Goal: Task Accomplishment & Management: Use online tool/utility

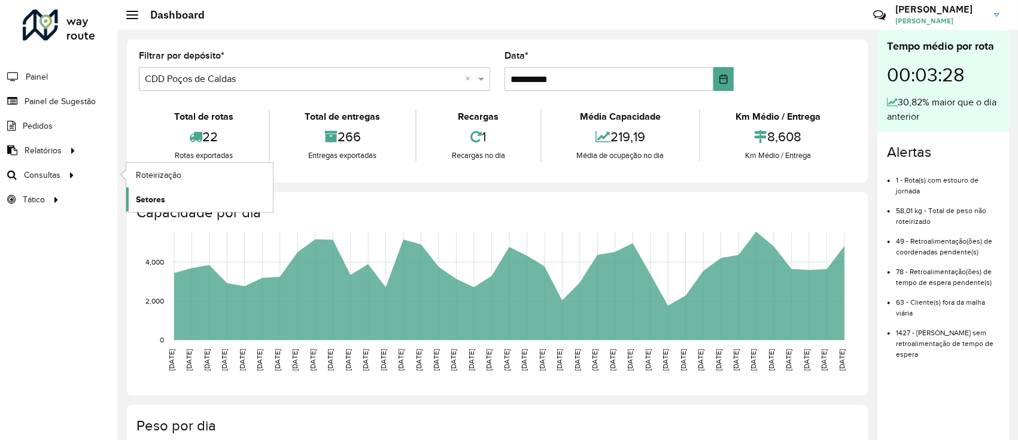
click at [157, 195] on span "Setores" at bounding box center [150, 199] width 29 height 13
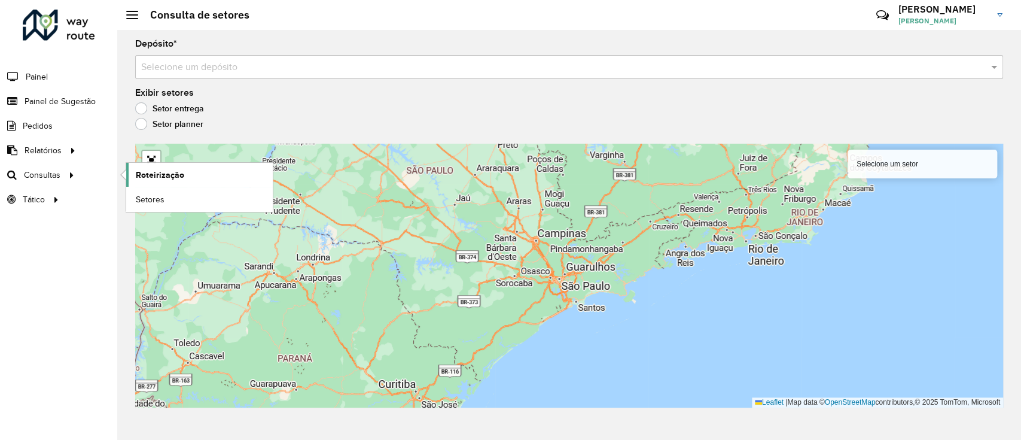
click at [156, 172] on span "Roteirização" at bounding box center [160, 175] width 48 height 13
click at [179, 203] on link "Setores" at bounding box center [199, 199] width 147 height 24
click at [217, 198] on link "Setores" at bounding box center [199, 199] width 147 height 24
click at [175, 201] on link "Setores" at bounding box center [199, 199] width 147 height 24
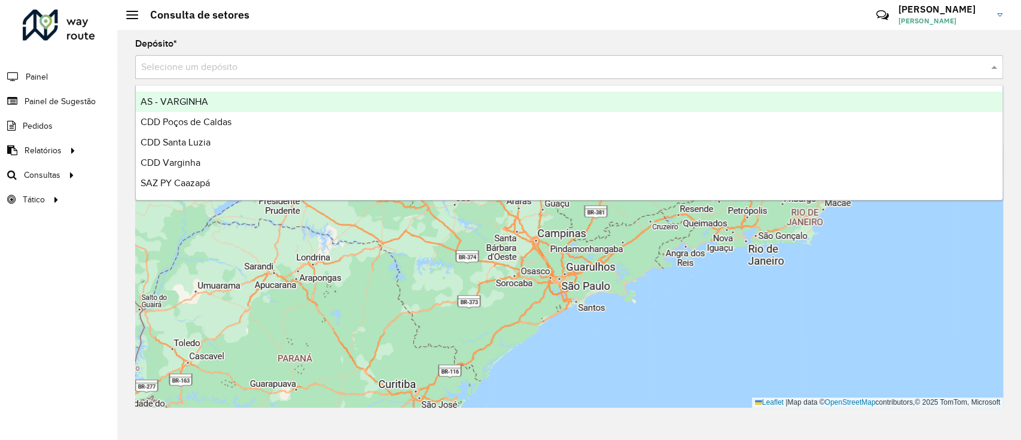
click at [231, 64] on input "text" at bounding box center [557, 67] width 832 height 14
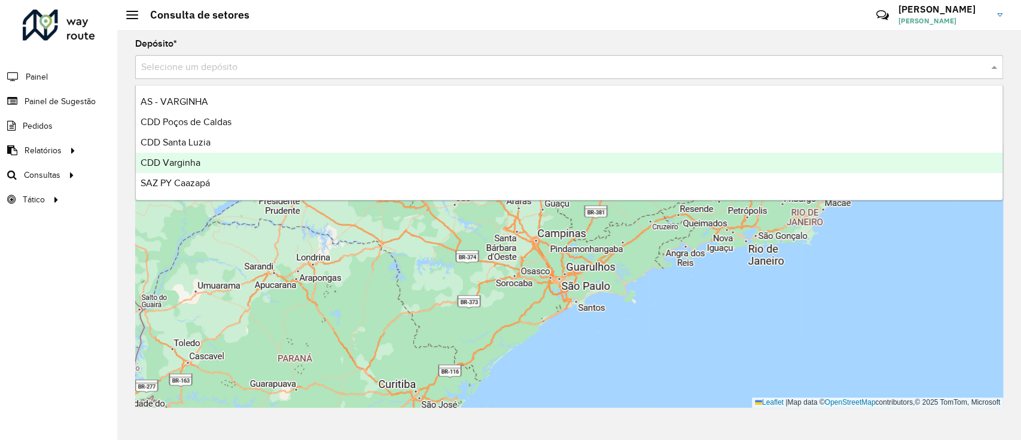
click at [220, 160] on div "CDD Varginha" at bounding box center [569, 163] width 867 height 20
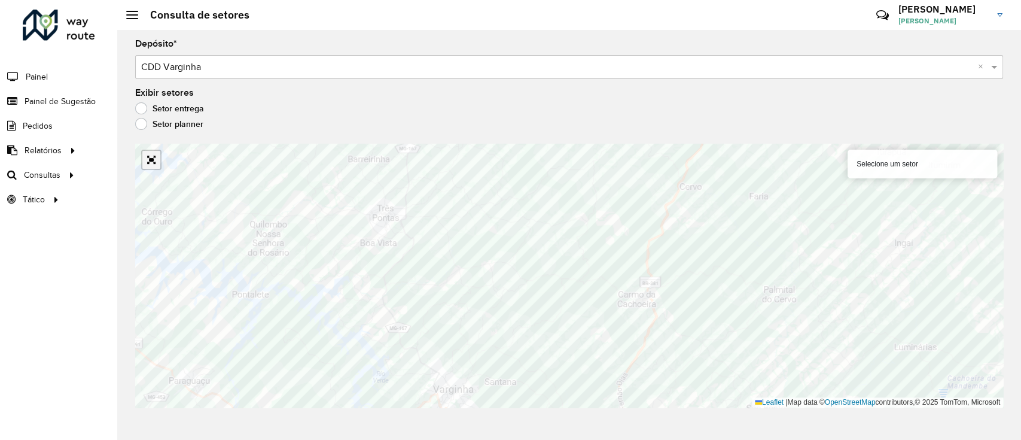
click at [151, 163] on link "Abrir mapa em tela cheia" at bounding box center [151, 160] width 18 height 18
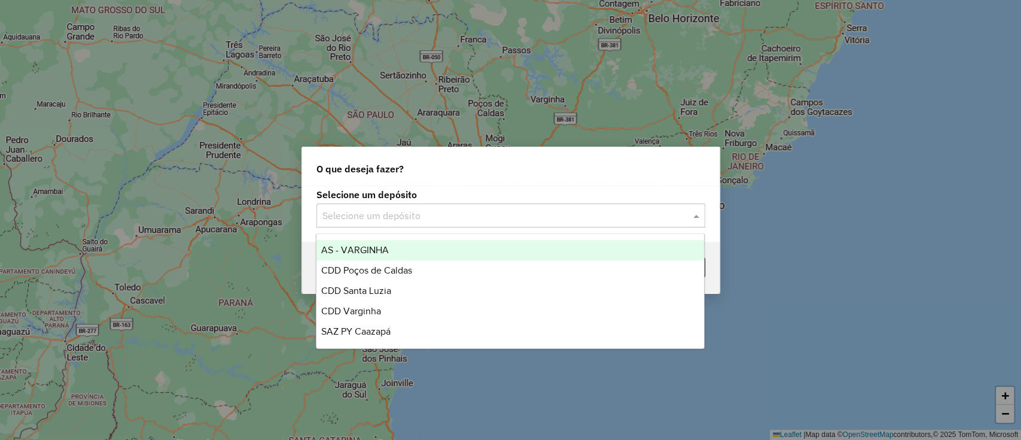
click at [381, 218] on input "text" at bounding box center [498, 216] width 353 height 14
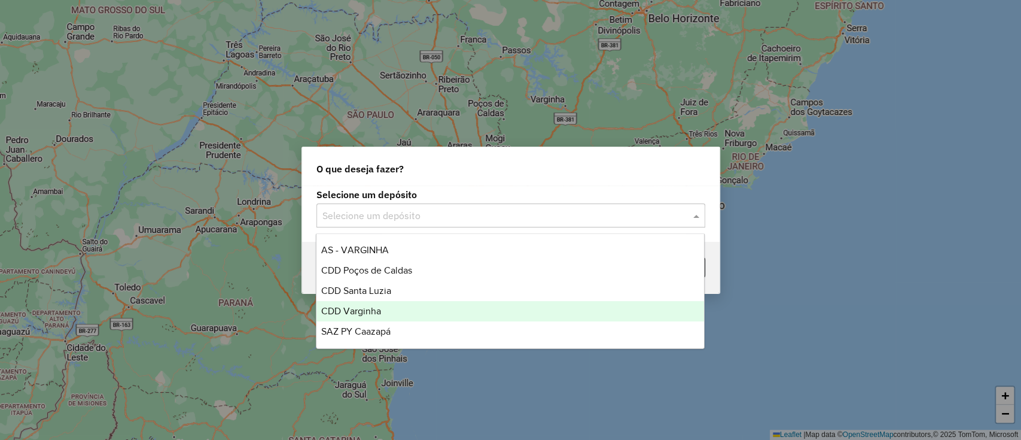
click at [395, 310] on div "CDD Varginha" at bounding box center [510, 311] width 388 height 20
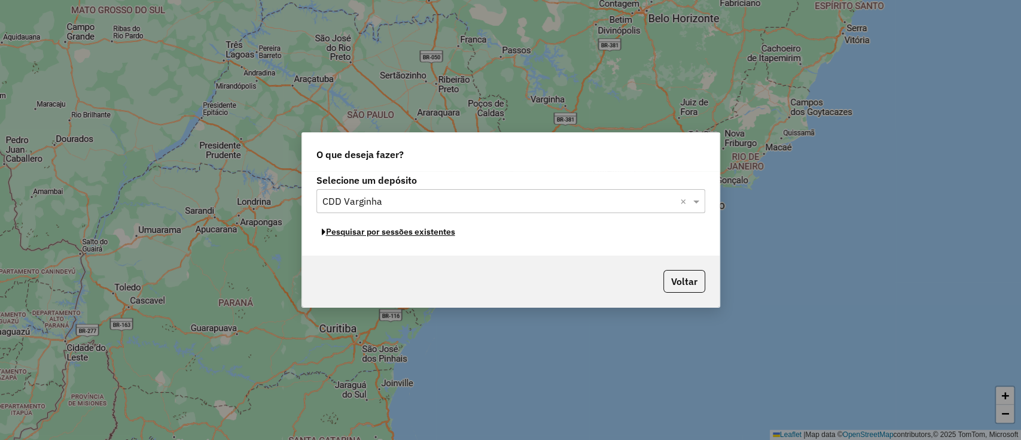
click at [398, 231] on button "Pesquisar por sessões existentes" at bounding box center [388, 232] width 144 height 19
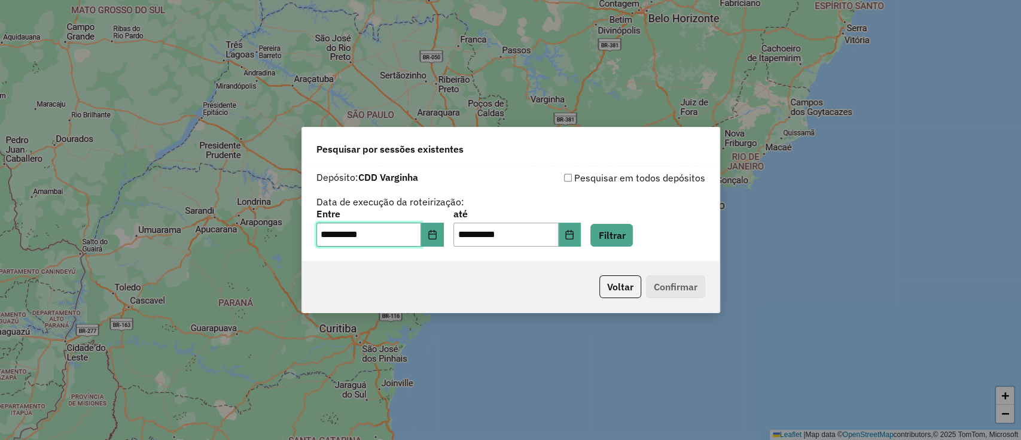
click at [419, 246] on input "**********" at bounding box center [368, 235] width 105 height 24
click at [430, 233] on button "Choose Date" at bounding box center [432, 235] width 23 height 24
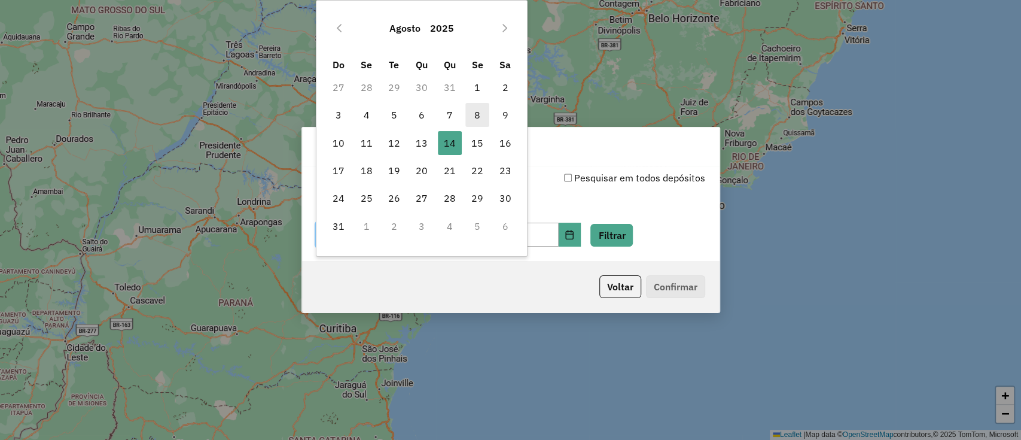
click at [483, 115] on span "8" at bounding box center [477, 115] width 24 height 24
type input "**********"
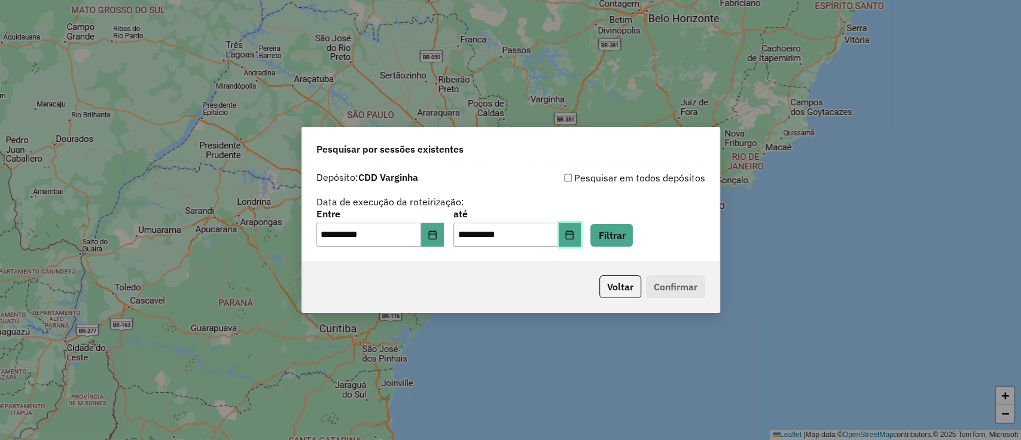
click at [576, 230] on button "Choose Date" at bounding box center [570, 235] width 23 height 24
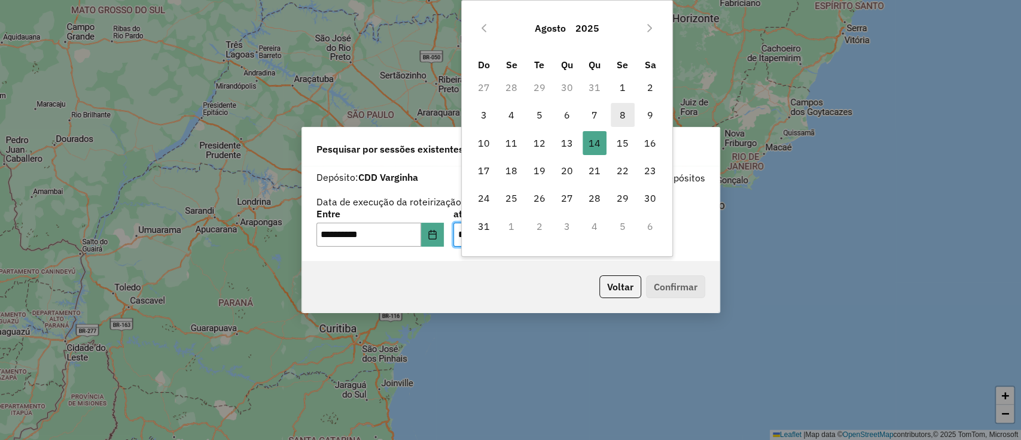
click at [613, 112] on span "8" at bounding box center [623, 115] width 24 height 24
type input "**********"
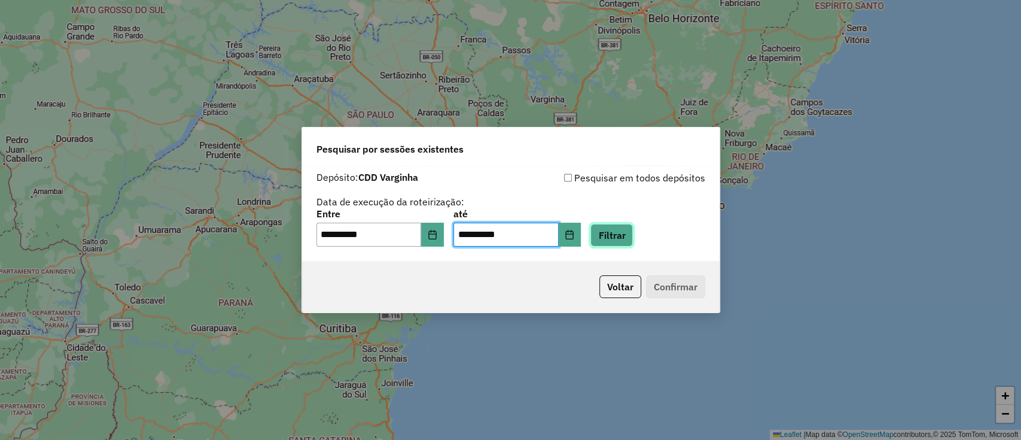
click at [629, 233] on button "Filtrar" at bounding box center [611, 235] width 42 height 23
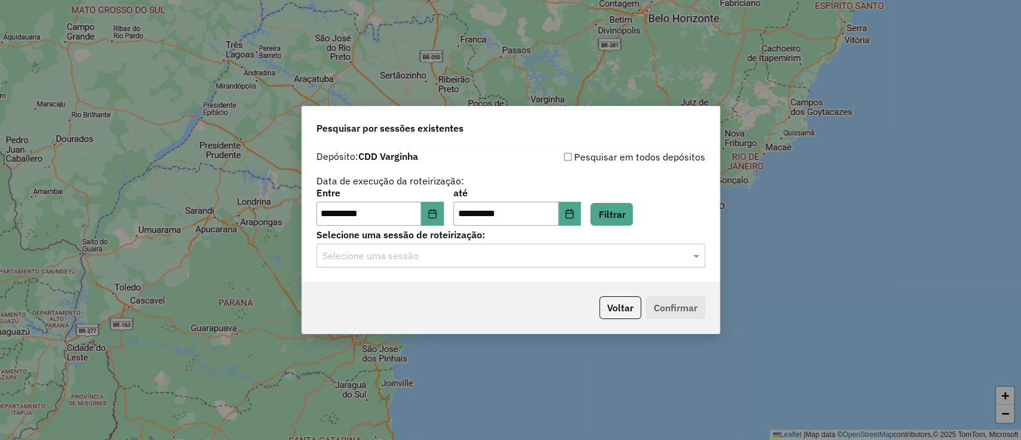
click at [475, 252] on input "text" at bounding box center [498, 256] width 353 height 14
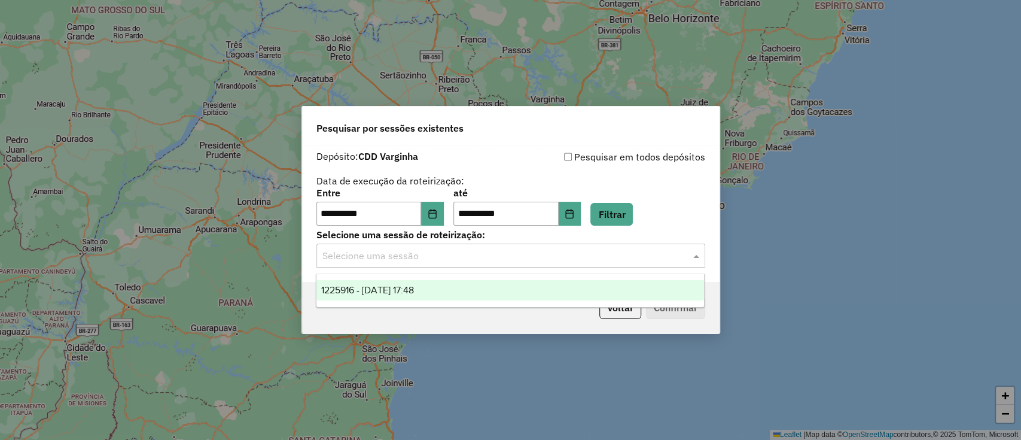
click at [460, 289] on div "1225916 - 08/08/2025 17:48" at bounding box center [510, 290] width 388 height 20
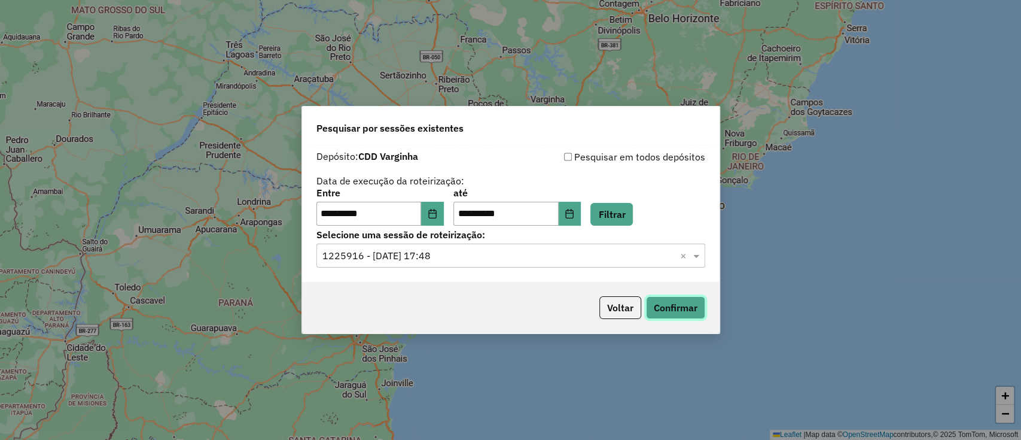
click at [684, 309] on button "Confirmar" at bounding box center [675, 307] width 59 height 23
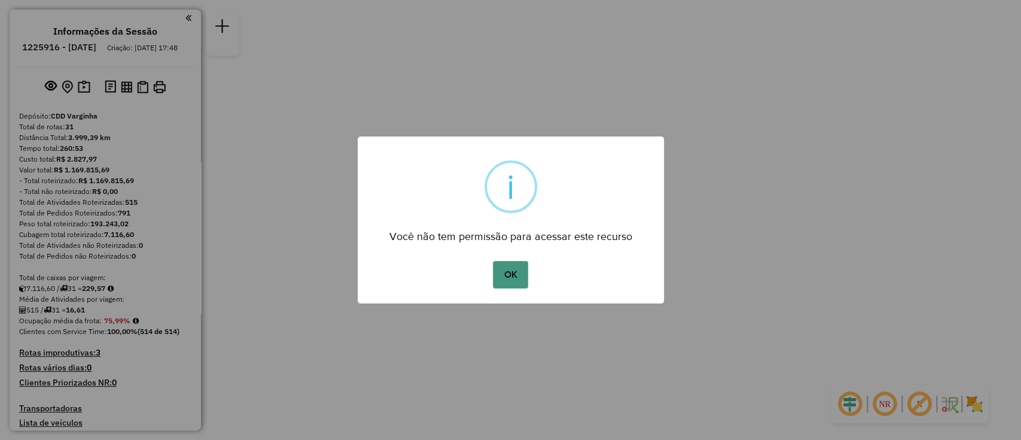
click at [510, 276] on button "OK" at bounding box center [510, 275] width 35 height 28
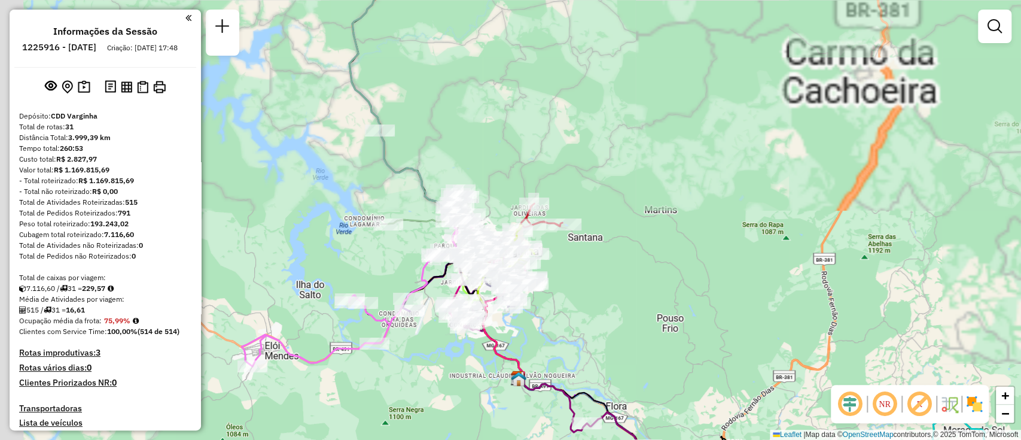
drag, startPoint x: 491, startPoint y: 130, endPoint x: 541, endPoint y: 151, distance: 54.7
click at [541, 151] on div "Janela de atendimento Grade de atendimento Capacidade Transportadoras Veículos …" at bounding box center [510, 220] width 1021 height 440
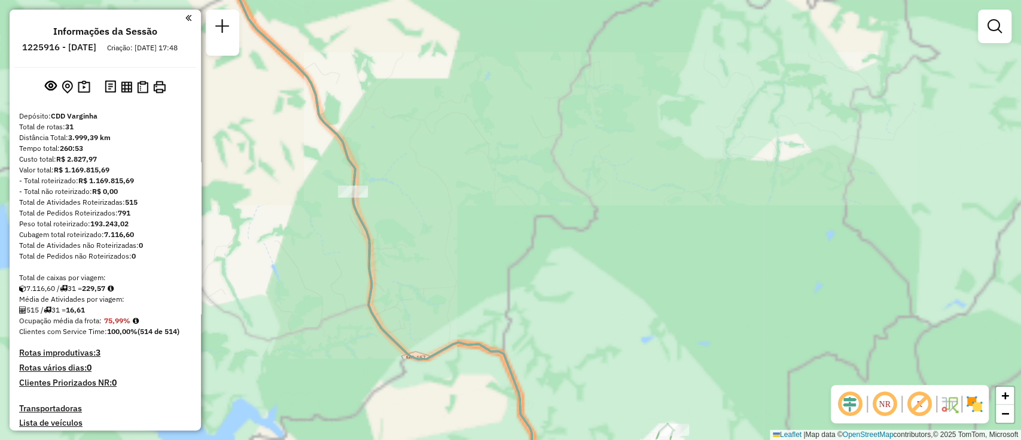
drag, startPoint x: 407, startPoint y: 151, endPoint x: 455, endPoint y: 163, distance: 49.3
click at [455, 163] on div "Janela de atendimento Grade de atendimento Capacidade Transportadoras Veículos …" at bounding box center [510, 220] width 1021 height 440
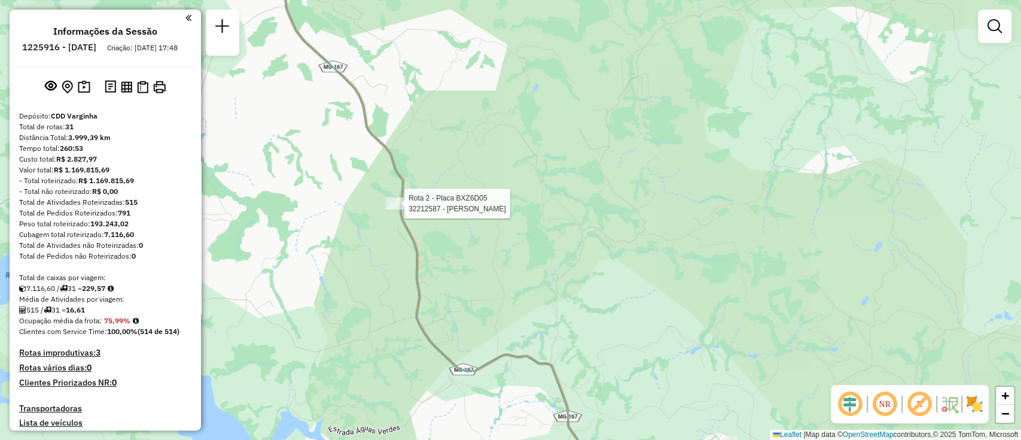
select select "**********"
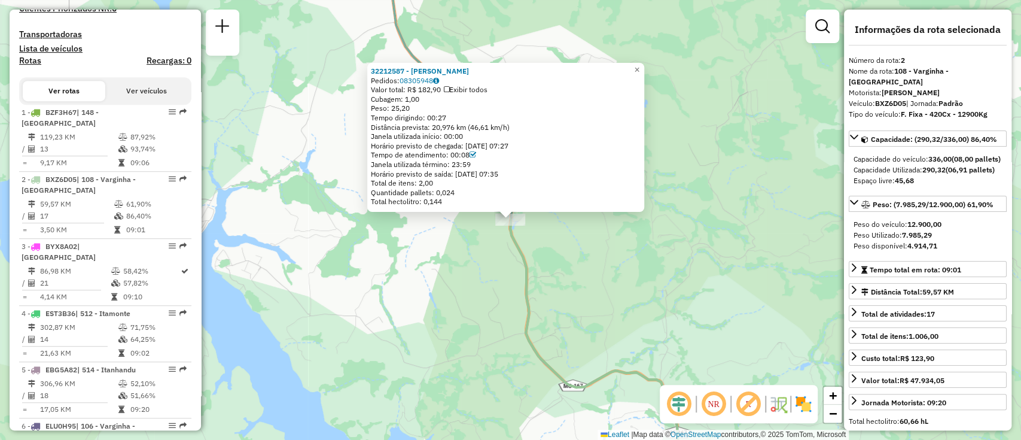
scroll to position [535, 0]
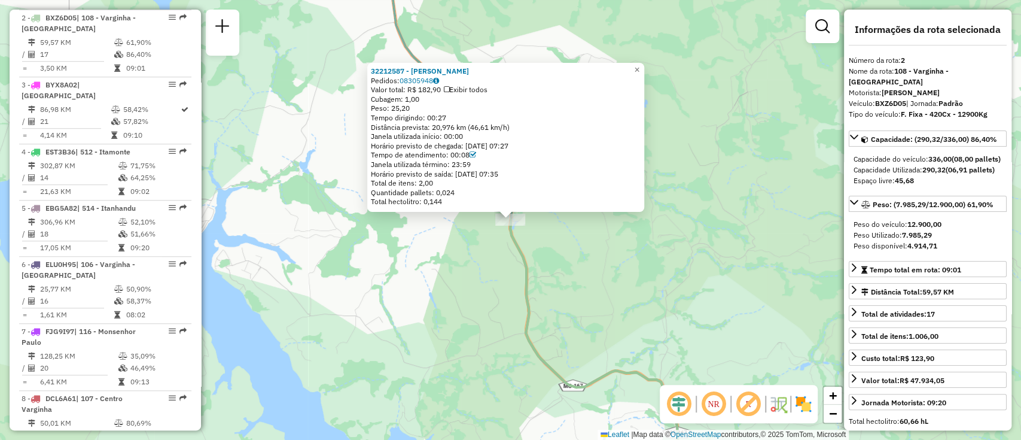
click at [485, 247] on div "32212587 - JHENIFFER STHEFANY Pedidos: 08305948 Valor total: R$ 182,90 Exibir t…" at bounding box center [510, 220] width 1021 height 440
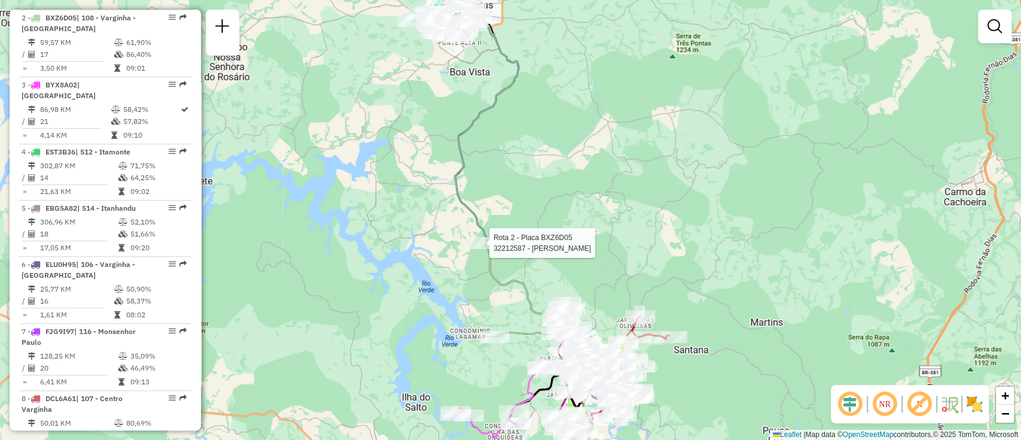
select select "**********"
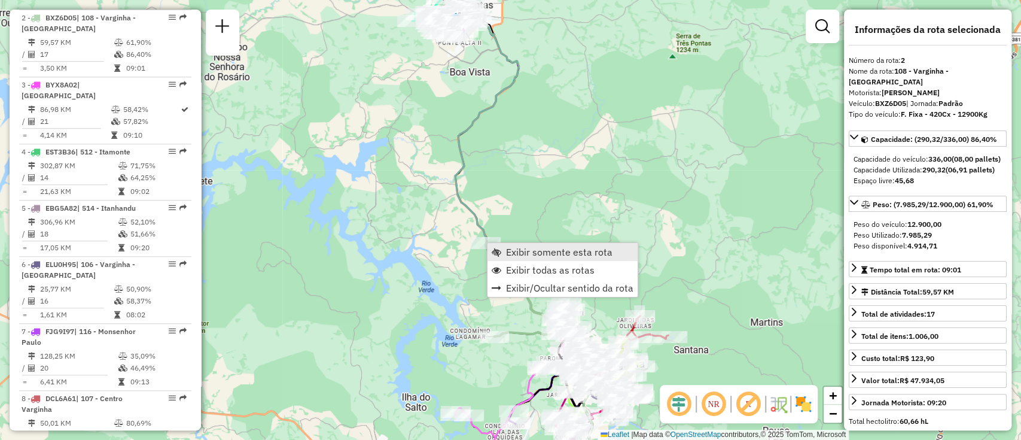
click at [504, 246] on link "Exibir somente esta rota" at bounding box center [563, 252] width 150 height 18
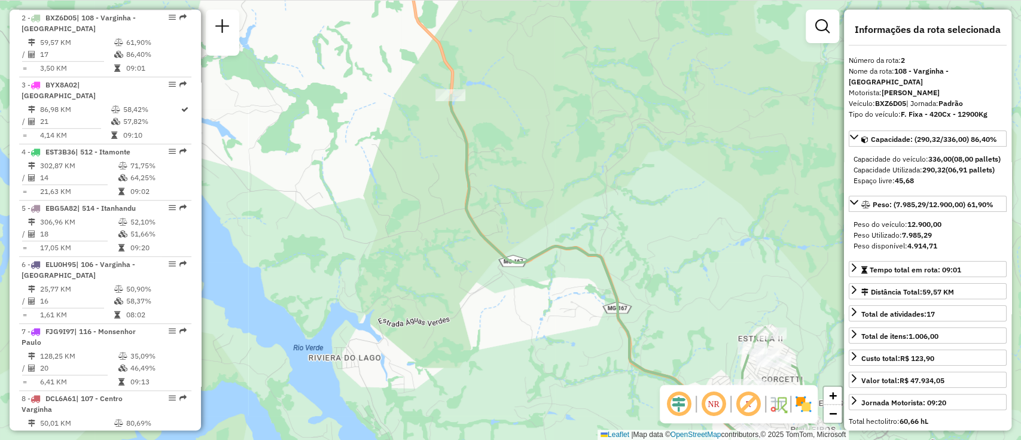
drag, startPoint x: 502, startPoint y: 93, endPoint x: 495, endPoint y: 87, distance: 9.3
click at [495, 87] on div "Rota 2 - Placa BXZ6D05 32212587 - JHENIFFER STHEFANY Janela de atendimento Grad…" at bounding box center [510, 220] width 1021 height 440
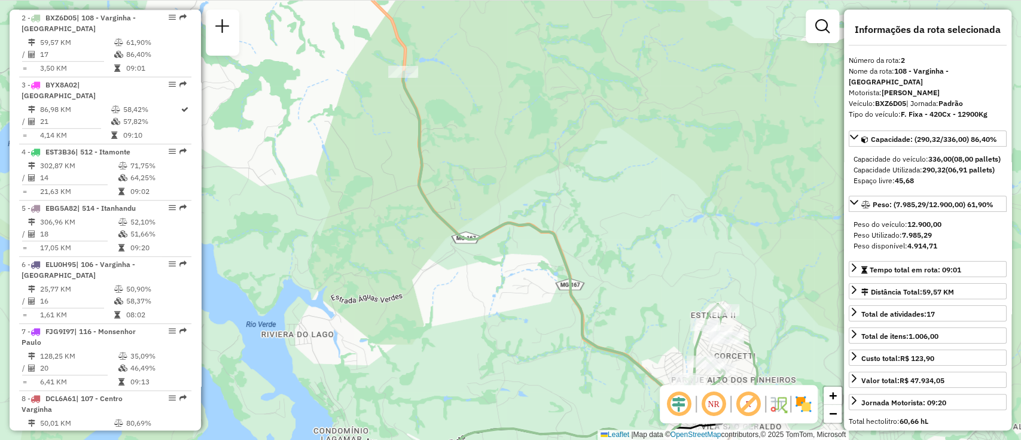
drag, startPoint x: 546, startPoint y: 124, endPoint x: 563, endPoint y: 160, distance: 40.4
click at [563, 160] on div "Janela de atendimento Grade de atendimento Capacidade Transportadoras Veículos …" at bounding box center [510, 220] width 1021 height 440
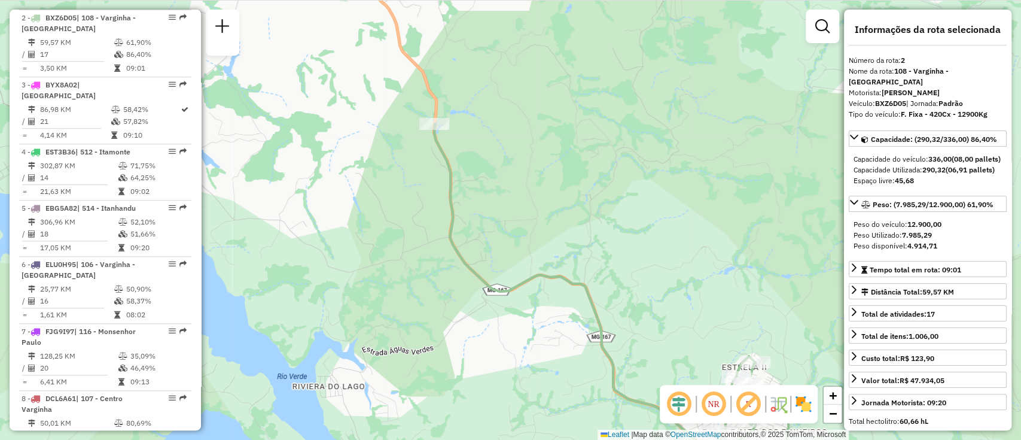
drag, startPoint x: 421, startPoint y: 87, endPoint x: 438, endPoint y: 115, distance: 32.2
click at [438, 115] on div "Janela de atendimento Grade de atendimento Capacidade Transportadoras Veículos …" at bounding box center [510, 220] width 1021 height 440
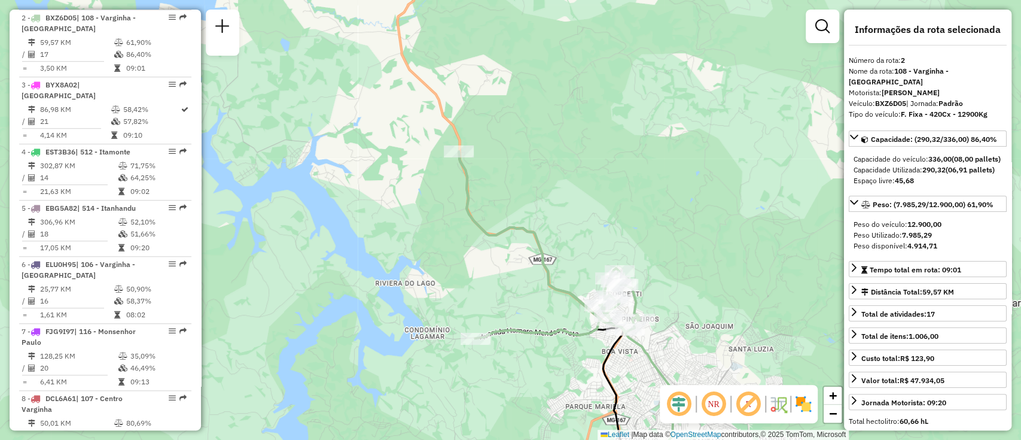
drag, startPoint x: 627, startPoint y: 190, endPoint x: 583, endPoint y: 173, distance: 46.8
click at [583, 173] on div "Janela de atendimento Grade de atendimento Capacidade Transportadoras Veículos …" at bounding box center [510, 220] width 1021 height 440
